Goal: Transaction & Acquisition: Purchase product/service

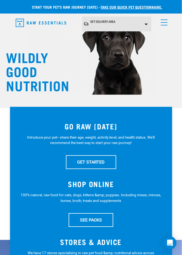
click at [160, 25] on link "menu" at bounding box center [163, 21] width 10 height 10
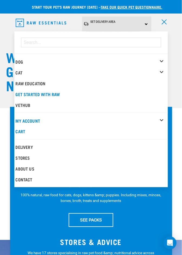
click at [18, 63] on div "Dog" at bounding box center [92, 61] width 152 height 11
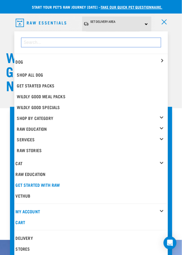
click at [34, 43] on input "dropdown navigation" at bounding box center [91, 43] width 140 height 10
type input "Lamb"
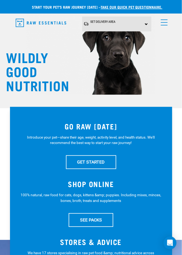
click at [163, 25] on span "menu" at bounding box center [164, 25] width 7 height 1
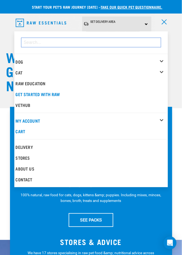
click at [32, 41] on input "dropdown navigation" at bounding box center [91, 43] width 140 height 10
type input "Lamb"
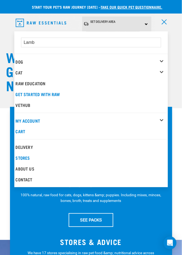
click at [142, 160] on link "Stores" at bounding box center [91, 157] width 154 height 11
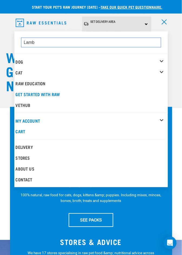
click at [42, 40] on input "Lamb" at bounding box center [91, 43] width 140 height 10
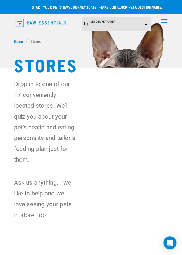
click at [166, 19] on span "menu" at bounding box center [164, 19] width 7 height 1
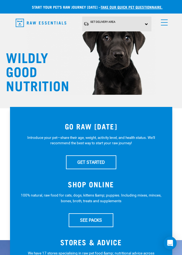
click at [49, 44] on img at bounding box center [90, 35] width 129 height 119
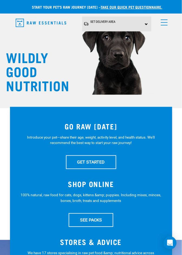
click at [160, 20] on link "menu" at bounding box center [163, 21] width 10 height 10
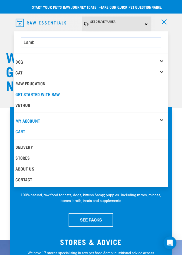
click at [49, 42] on input "Lamb" at bounding box center [91, 43] width 140 height 10
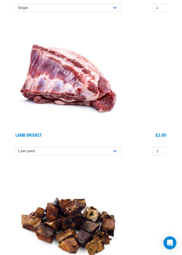
scroll to position [389, 0]
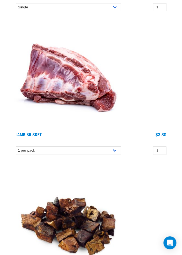
click at [88, 82] on img at bounding box center [68, 75] width 108 height 108
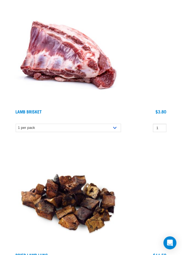
scroll to position [415, 0]
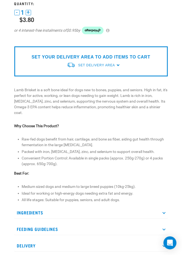
scroll to position [127, 0]
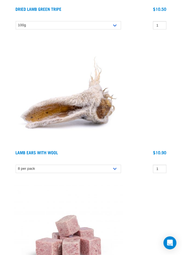
scroll to position [802, 0]
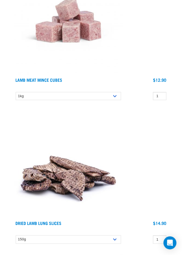
scroll to position [1019, 0]
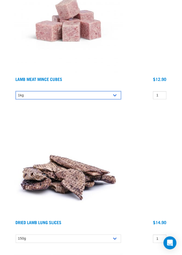
click at [33, 95] on select "1kg" at bounding box center [69, 95] width 106 height 8
click at [23, 97] on select "1kg" at bounding box center [69, 95] width 106 height 8
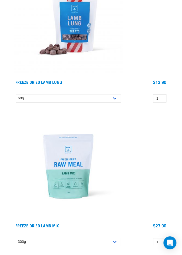
scroll to position [1590, 0]
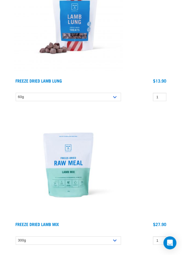
click at [57, 181] on img at bounding box center [68, 165] width 108 height 108
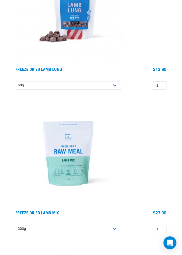
scroll to position [1616, 0]
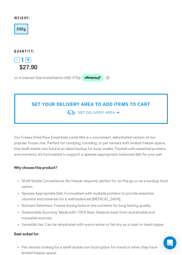
scroll to position [80, 0]
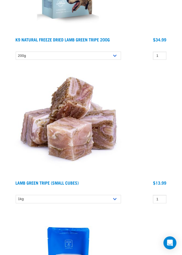
scroll to position [1919, 0]
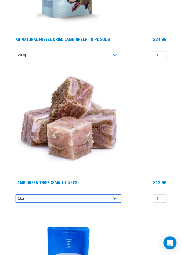
click at [22, 196] on select "1kg 3kg" at bounding box center [69, 198] width 106 height 8
select select "344959"
click at [16, 194] on select "1kg 3kg" at bounding box center [69, 198] width 106 height 8
click at [26, 201] on select "1kg 3kg" at bounding box center [69, 198] width 106 height 8
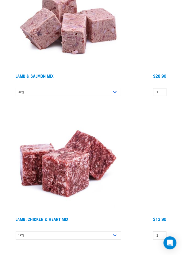
scroll to position [2601, 0]
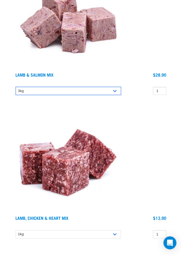
click at [27, 91] on select "3kg Bulk (10kg)" at bounding box center [69, 91] width 106 height 8
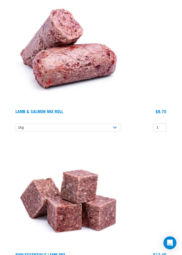
scroll to position [2851, 0]
click at [20, 128] on select "1kg Bulk (10kg)" at bounding box center [69, 127] width 106 height 8
click at [20, 126] on select "1kg Bulk (10kg)" at bounding box center [69, 127] width 106 height 8
click at [18, 126] on select "1kg Bulk (10kg)" at bounding box center [69, 127] width 106 height 8
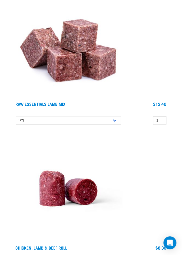
click at [45, 69] on img at bounding box center [68, 45] width 108 height 108
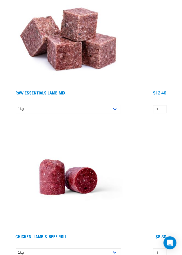
scroll to position [3027, 0]
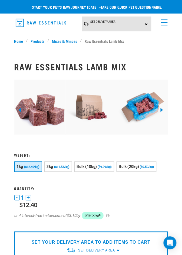
click at [163, 25] on link "menu" at bounding box center [163, 21] width 10 height 10
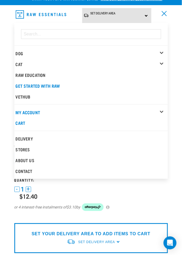
click at [19, 140] on link "Delivery" at bounding box center [91, 138] width 154 height 11
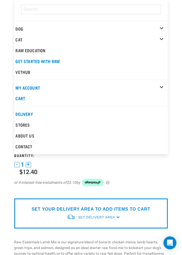
scroll to position [34, 0]
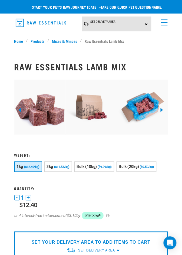
click at [165, 28] on div "Set Delivery Area [GEOGRAPHIC_DATA] [GEOGRAPHIC_DATA]" at bounding box center [91, 23] width 154 height 15
click at [163, 22] on link "menu" at bounding box center [163, 21] width 10 height 10
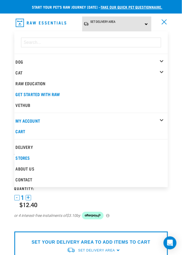
click at [19, 159] on link "Stores" at bounding box center [91, 157] width 154 height 11
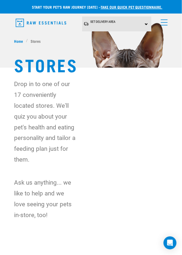
click at [167, 27] on div "Set Delivery Area [GEOGRAPHIC_DATA] [GEOGRAPHIC_DATA]" at bounding box center [91, 23] width 154 height 15
click at [144, 24] on div "Set Delivery Area [GEOGRAPHIC_DATA] [GEOGRAPHIC_DATA]" at bounding box center [116, 23] width 69 height 15
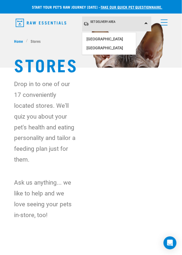
click at [164, 26] on link "menu" at bounding box center [163, 21] width 10 height 10
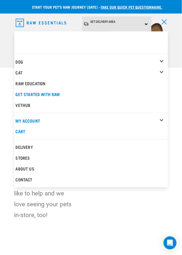
click at [16, 130] on link "Cart" at bounding box center [91, 131] width 154 height 11
click at [19, 121] on link "My Account" at bounding box center [28, 120] width 25 height 2
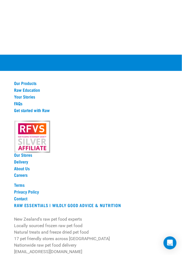
scroll to position [232, 0]
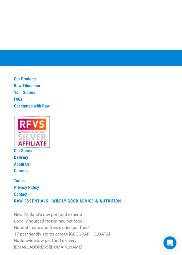
click at [16, 157] on link "Delivery" at bounding box center [91, 156] width 154 height 5
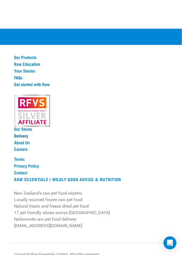
scroll to position [256, 0]
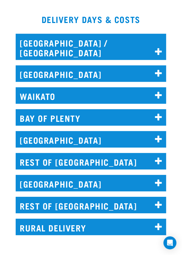
scroll to position [341, 0]
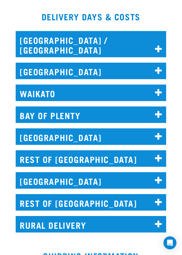
click at [28, 129] on h2 "WELLINGTON" at bounding box center [91, 136] width 151 height 16
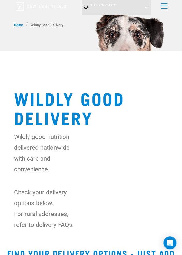
scroll to position [0, 0]
